Goal: Use online tool/utility: Utilize a website feature to perform a specific function

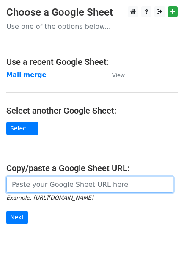
click at [23, 187] on input "url" at bounding box center [89, 184] width 167 height 16
paste input "[URL][DOMAIN_NAME]"
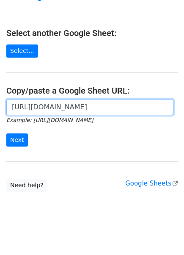
scroll to position [80, 0]
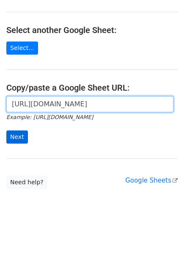
type input "[URL][DOMAIN_NAME]"
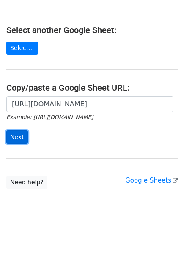
scroll to position [0, 0]
click at [14, 136] on input "Next" at bounding box center [17, 136] width 22 height 13
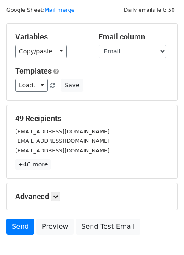
scroll to position [23, 0]
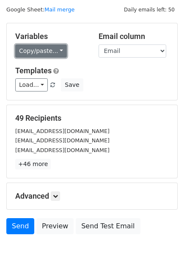
click at [50, 49] on link "Copy/paste..." at bounding box center [41, 50] width 52 height 13
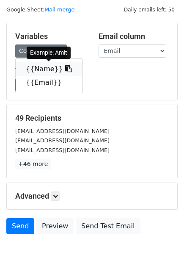
click at [41, 68] on link "{{Name}}" at bounding box center [49, 69] width 67 height 14
